Goal: Book appointment/travel/reservation

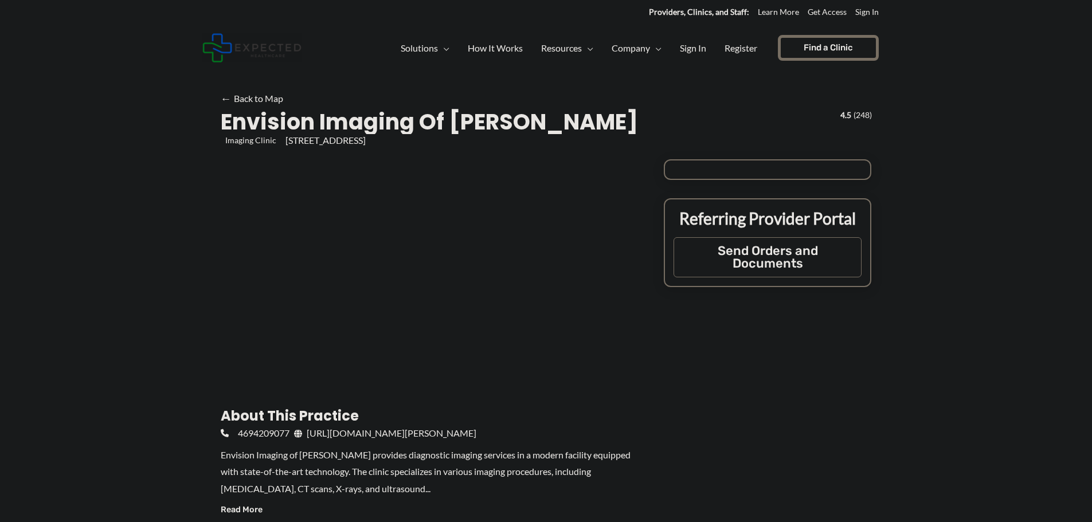
type input "**********"
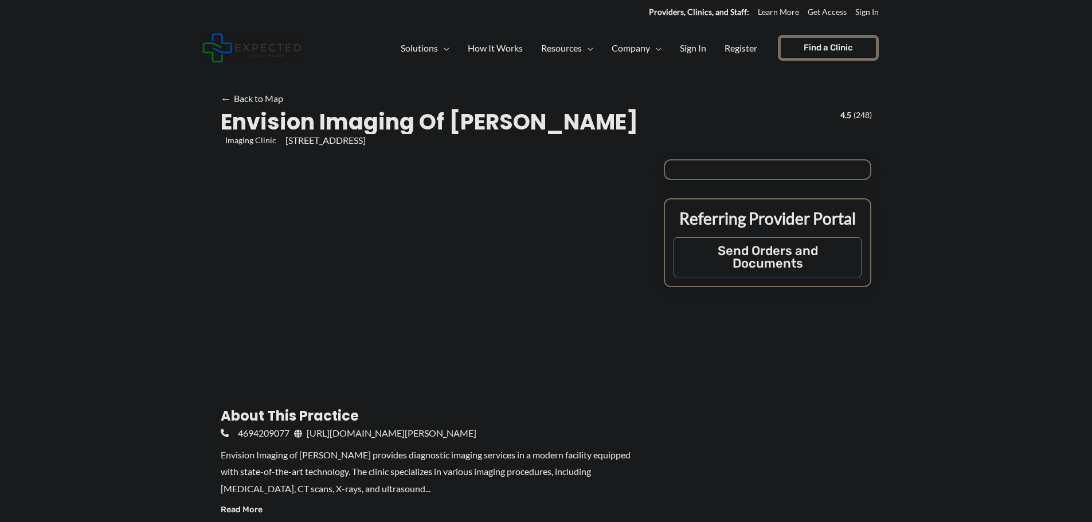
type input "**********"
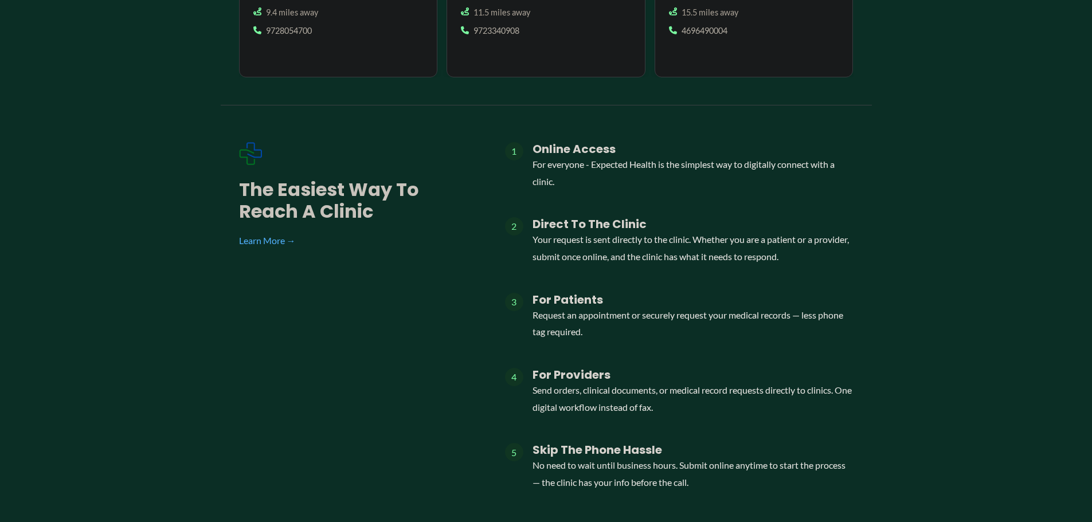
scroll to position [1318, 0]
